Goal: Transaction & Acquisition: Purchase product/service

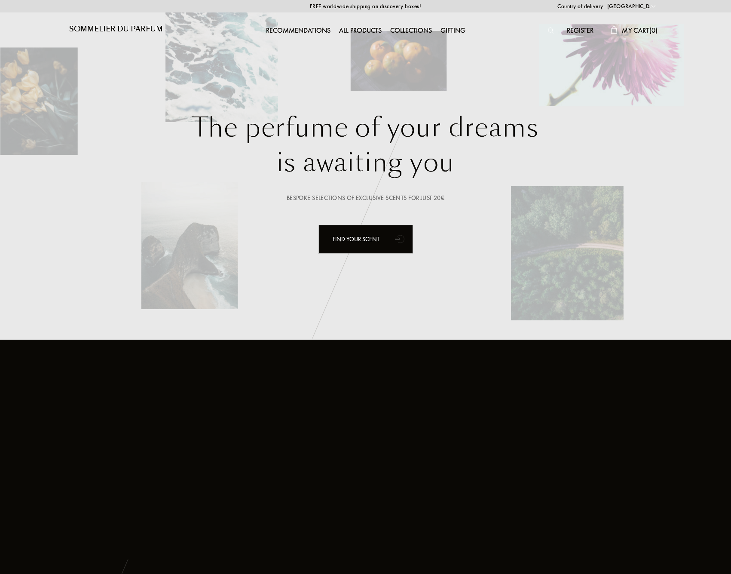
click at [599, 6] on span "Country of delivery:" at bounding box center [580, 6] width 47 height 9
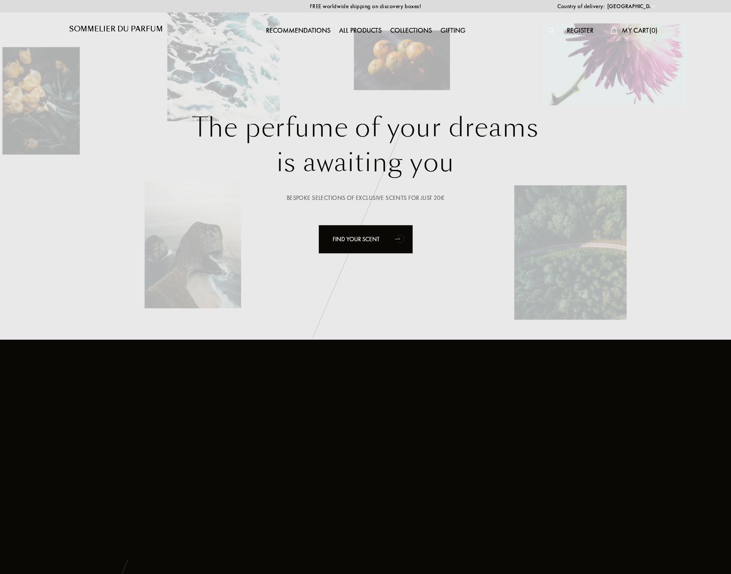
select select "JP"
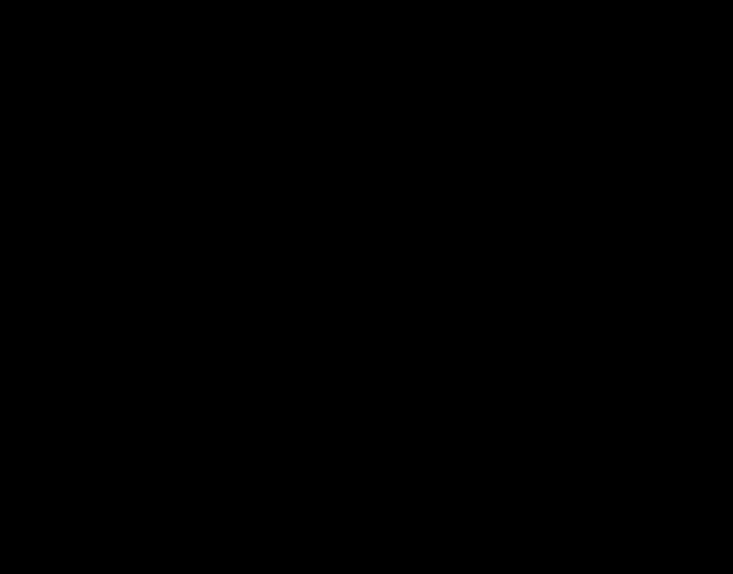
select select "JP"
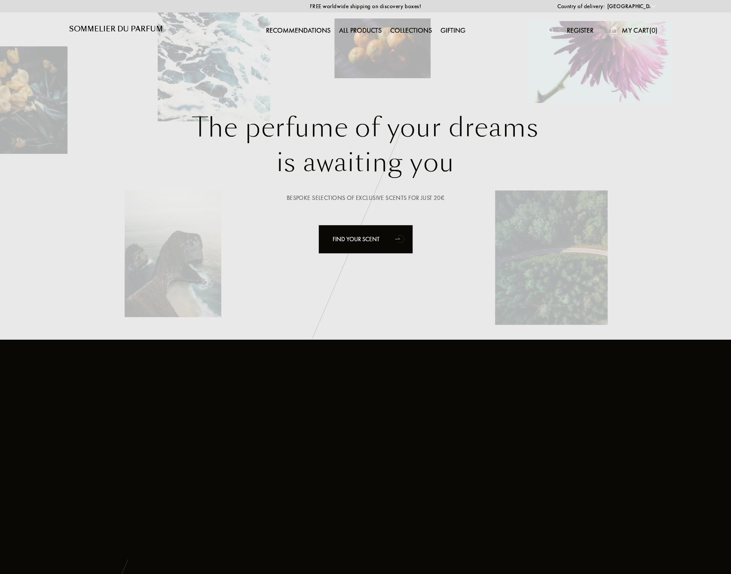
click at [397, 9] on div "FREE worldwide shipping on discovery boxes! Country of delivery: Afghanistan Al…" at bounding box center [365, 6] width 731 height 12
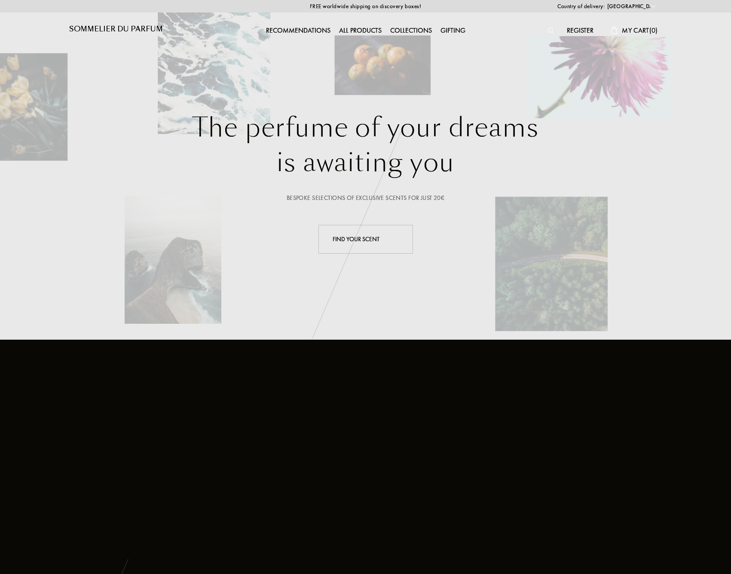
click at [375, 244] on div "Find your scent" at bounding box center [365, 239] width 95 height 29
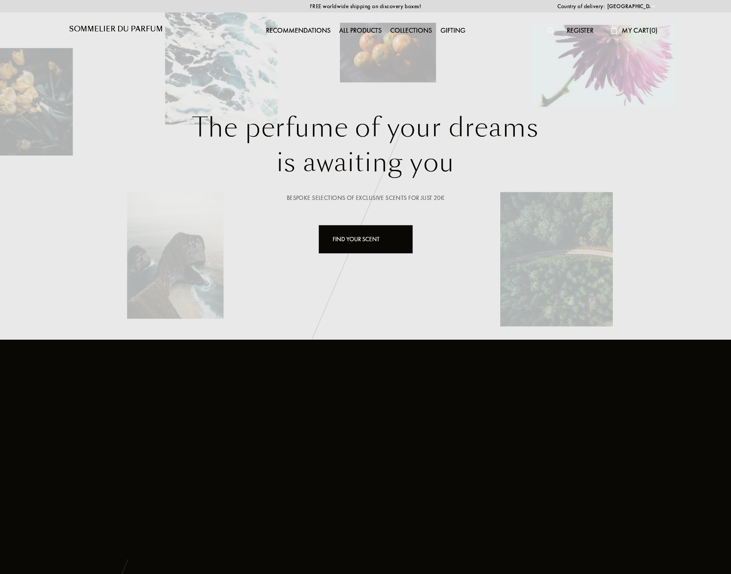
click at [548, 31] on img at bounding box center [551, 30] width 6 height 6
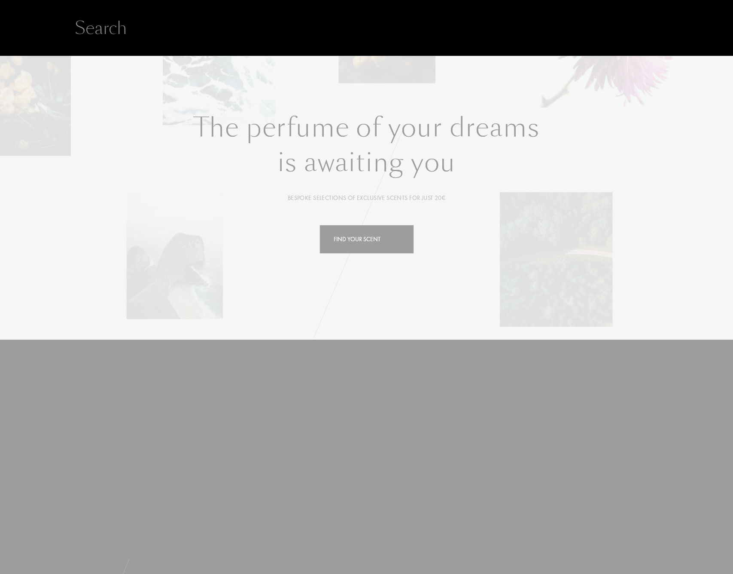
paste input "$235"
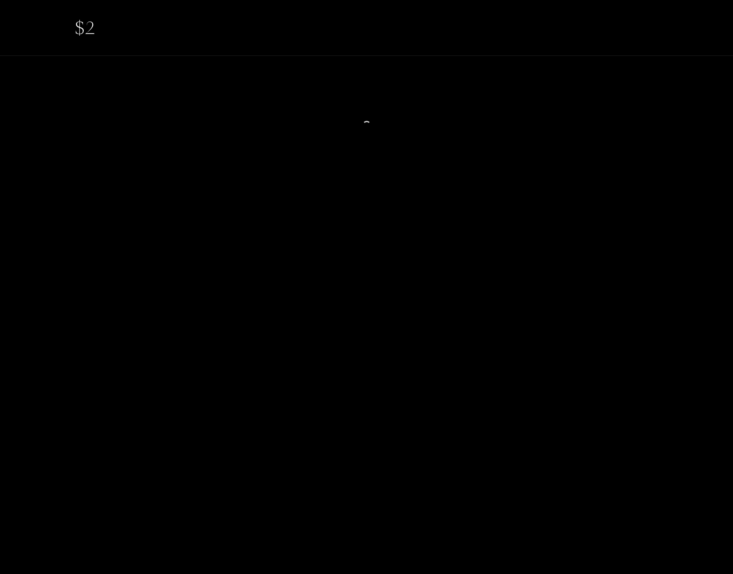
type input "$"
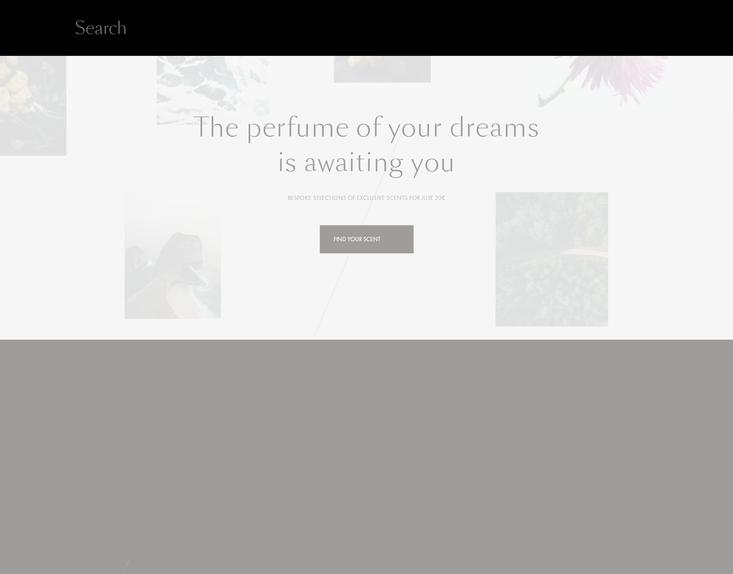
paste input "Jusbox Cheeky Smile"
type input "Jusbox Cheeky Smile"
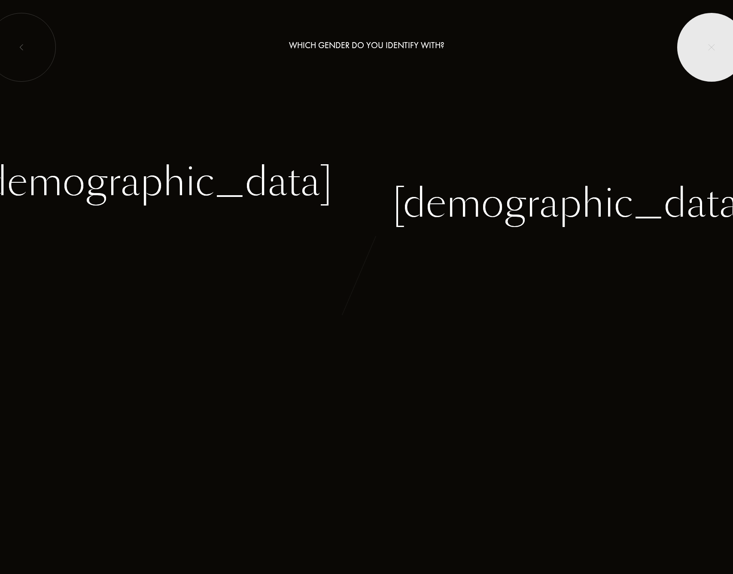
click at [708, 46] on div at bounding box center [712, 47] width 69 height 69
